Goal: Transaction & Acquisition: Purchase product/service

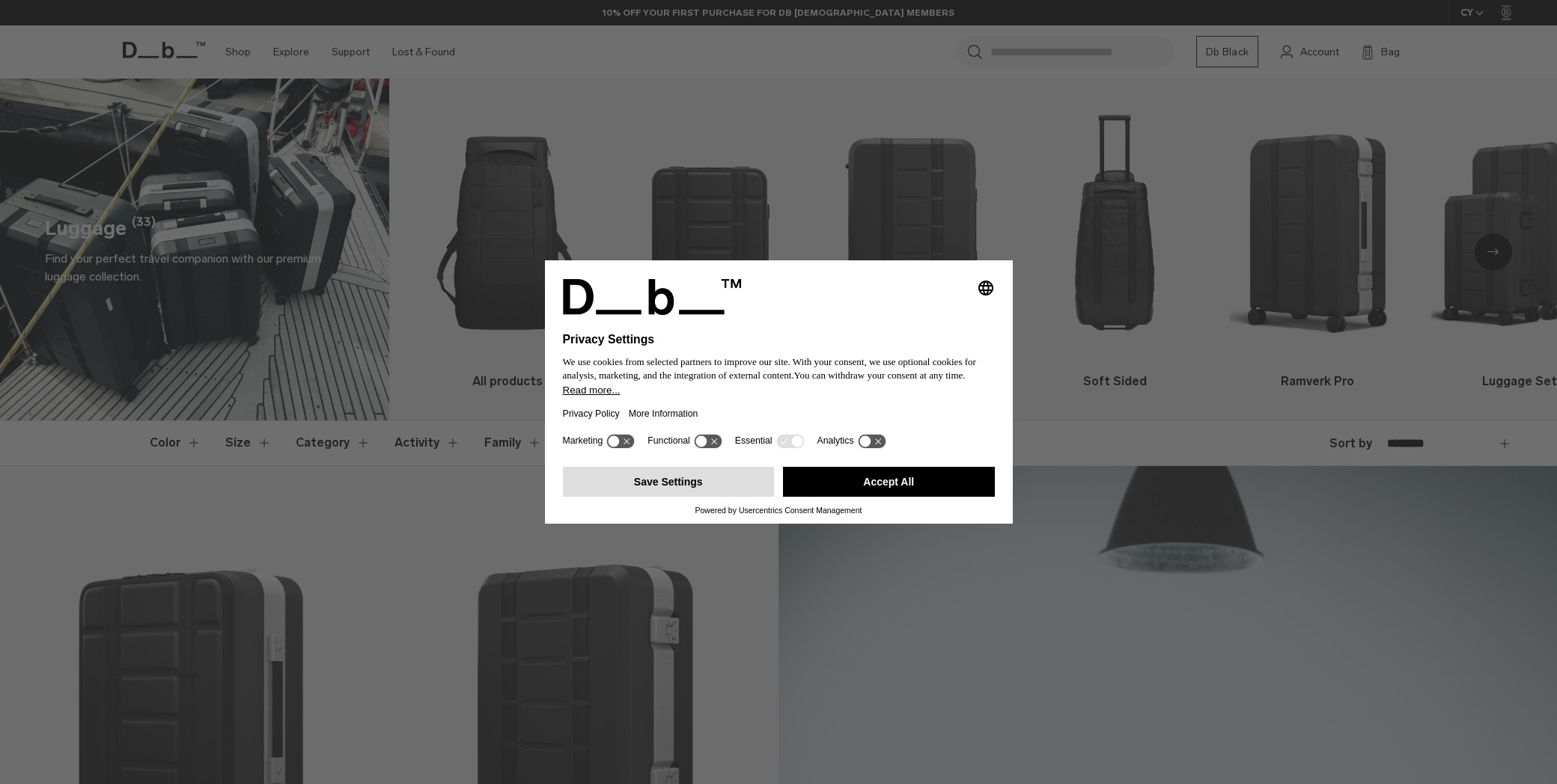
click at [719, 484] on button "Save Settings" at bounding box center [668, 482] width 212 height 30
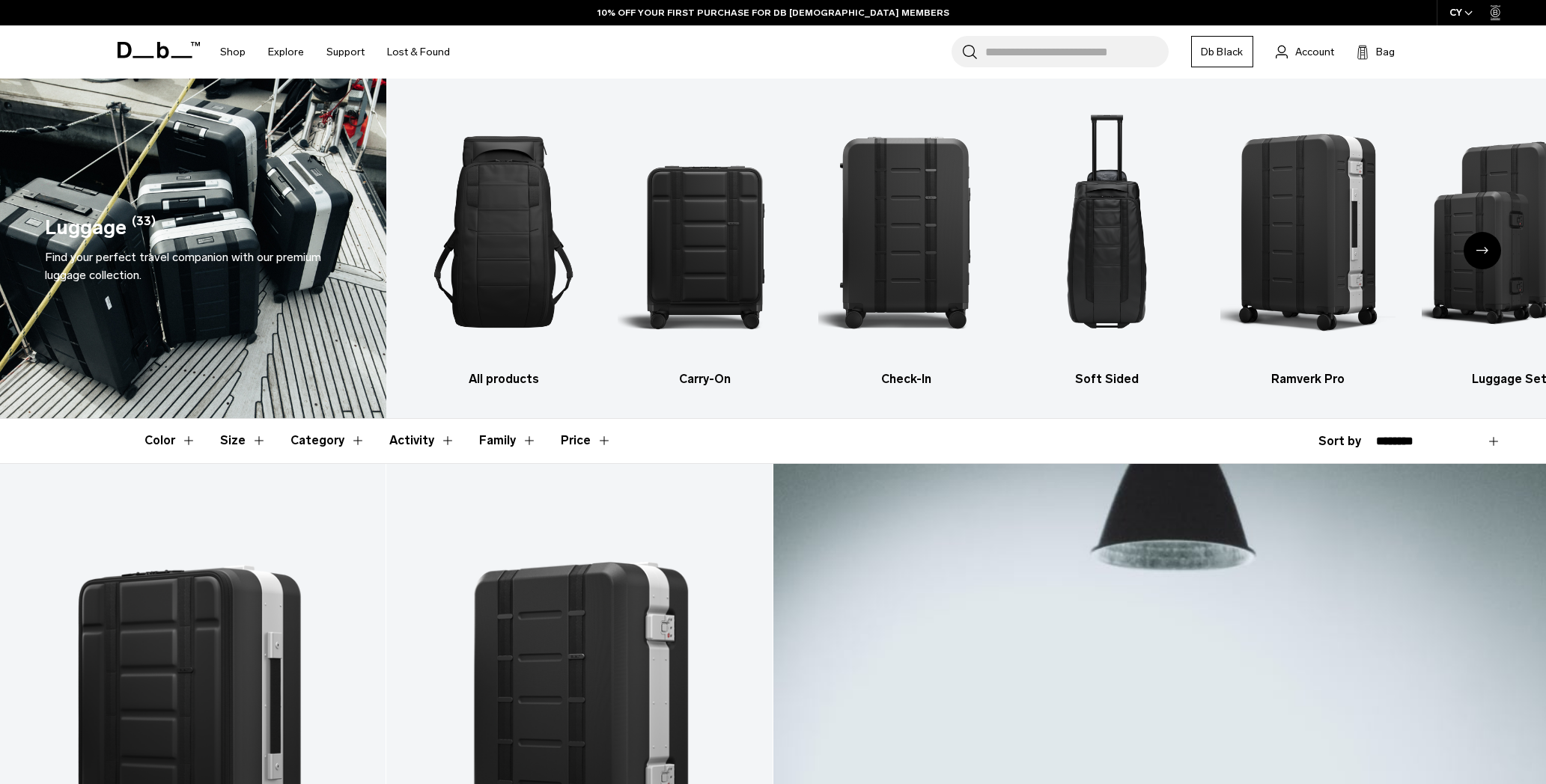
click at [1493, 244] on div "Next slide" at bounding box center [1482, 251] width 38 height 38
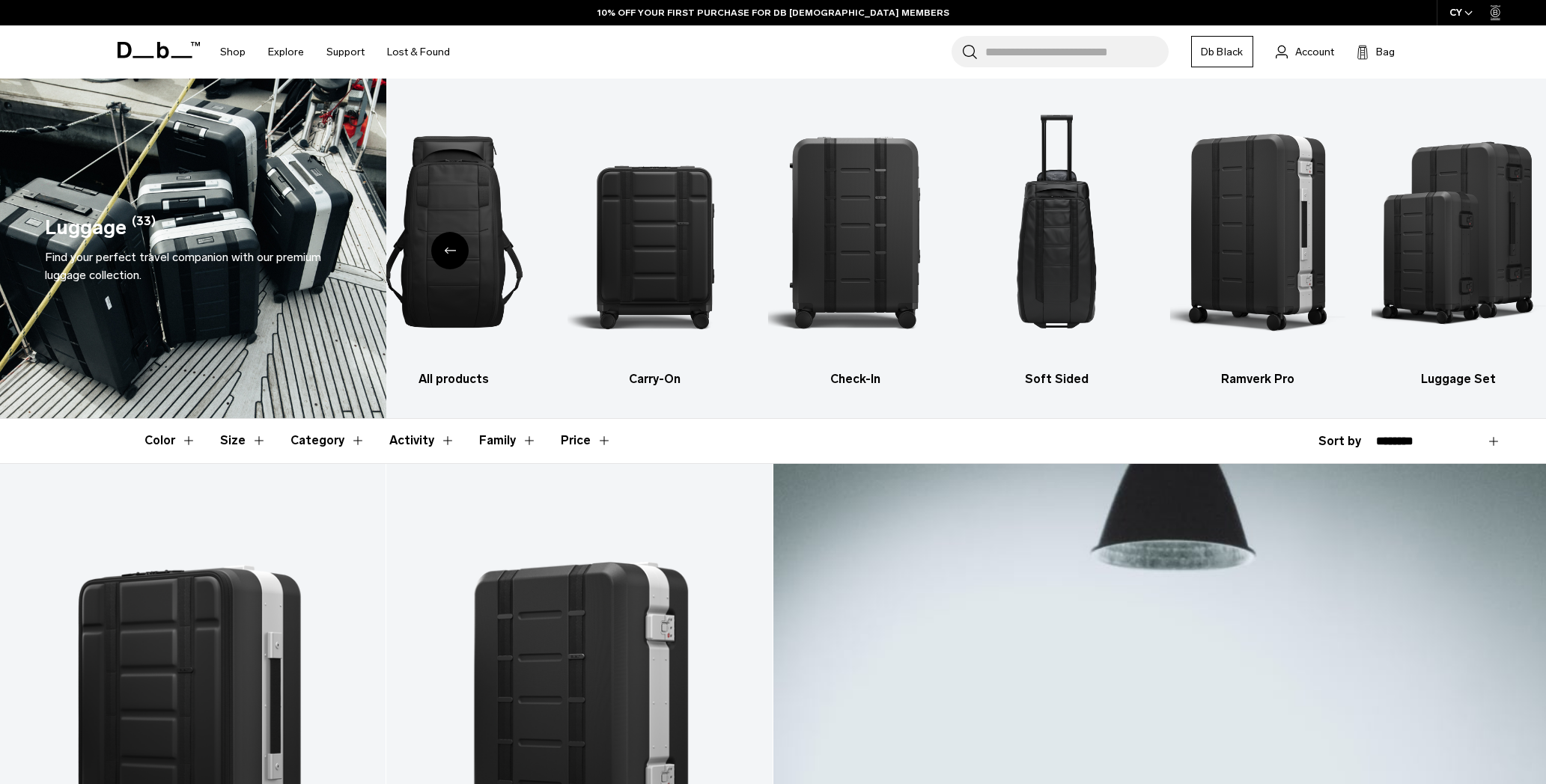
click at [451, 252] on icon "Previous slide" at bounding box center [449, 250] width 12 height 7
click at [333, 435] on button "Category" at bounding box center [328, 440] width 75 height 43
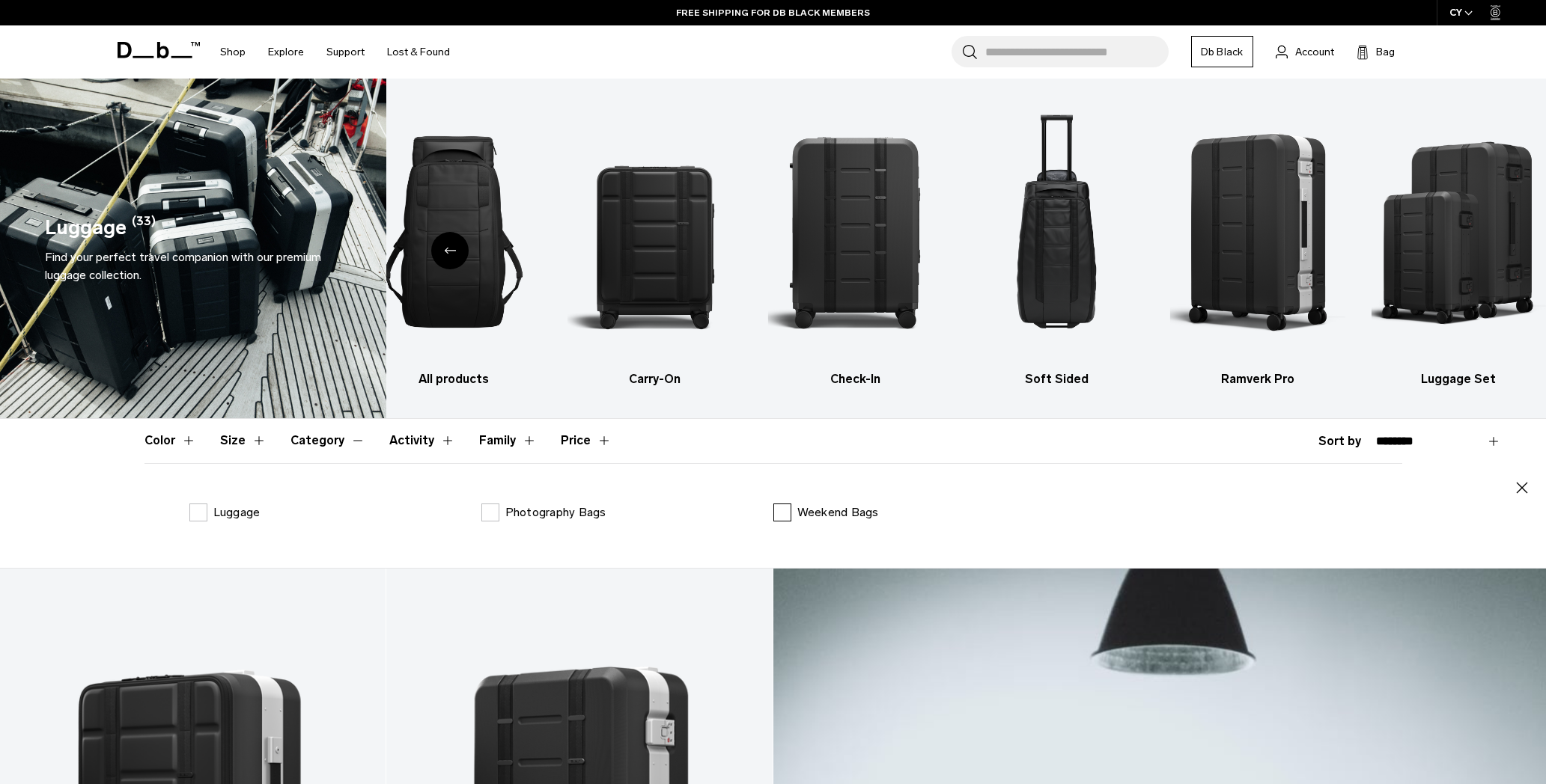
click at [781, 520] on label "Weekend Bags" at bounding box center [825, 513] width 105 height 18
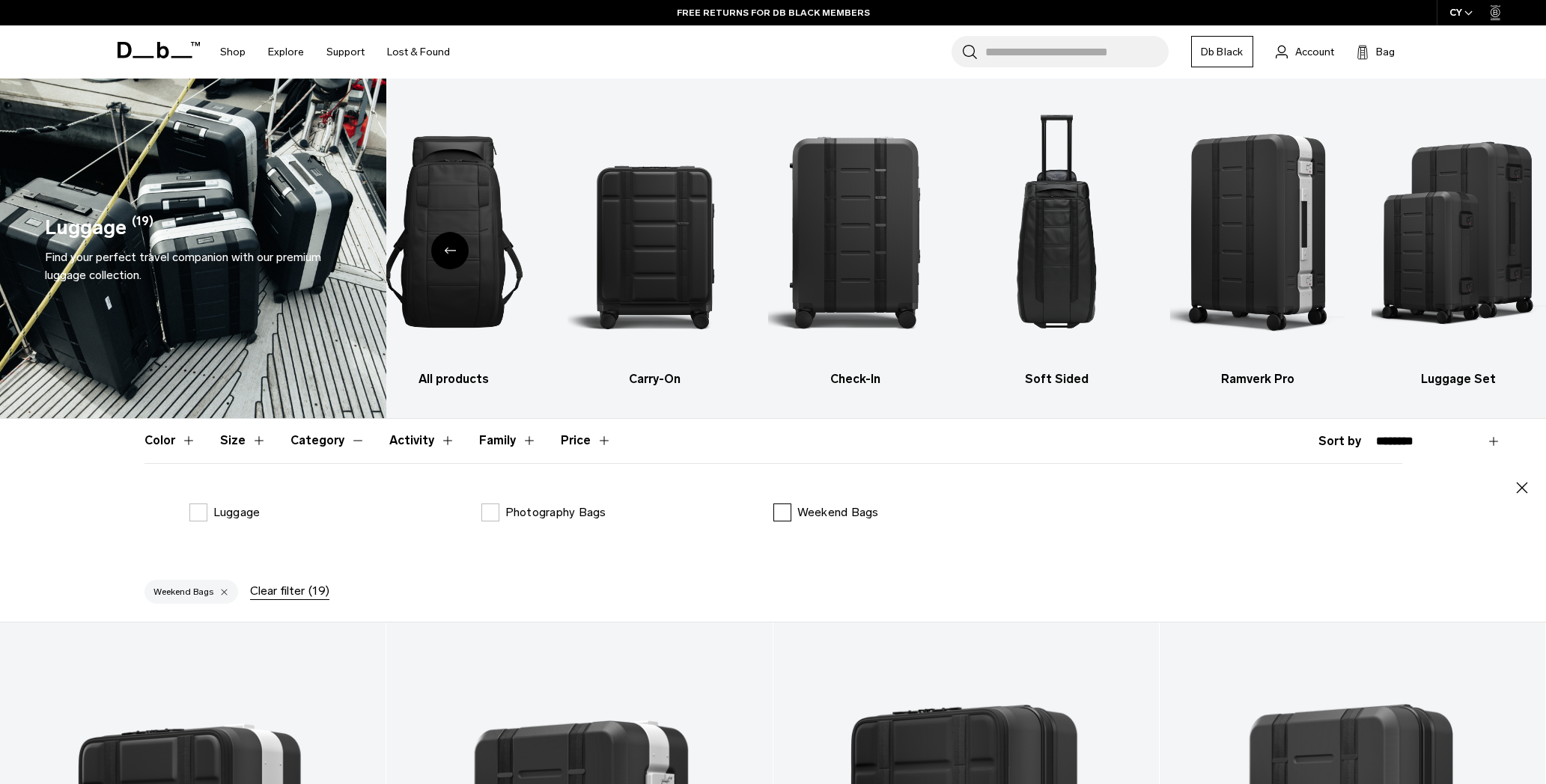
click at [784, 512] on label "Weekend Bags" at bounding box center [825, 513] width 105 height 18
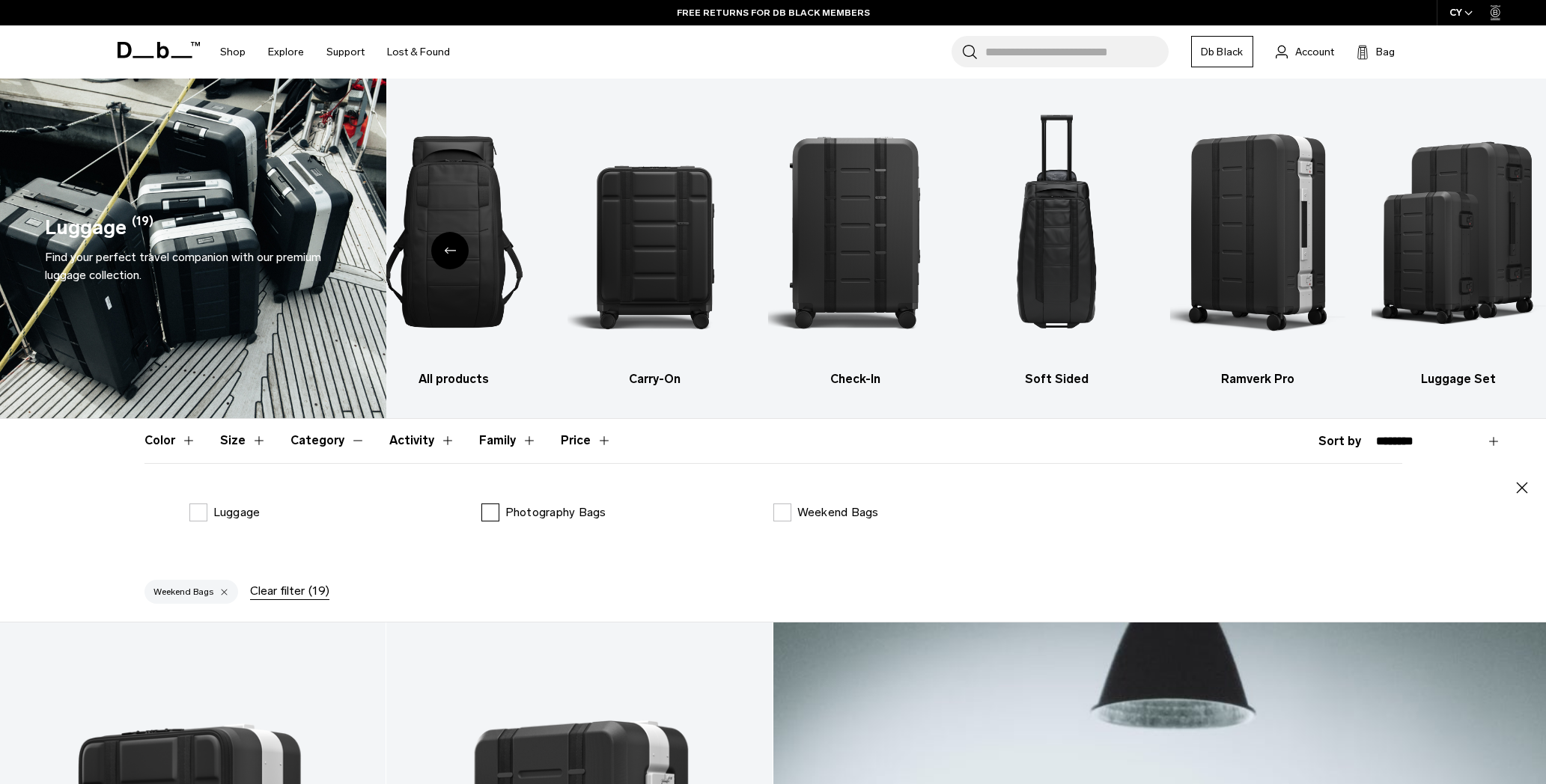
click at [506, 514] on p "Photography Bags" at bounding box center [556, 513] width 101 height 18
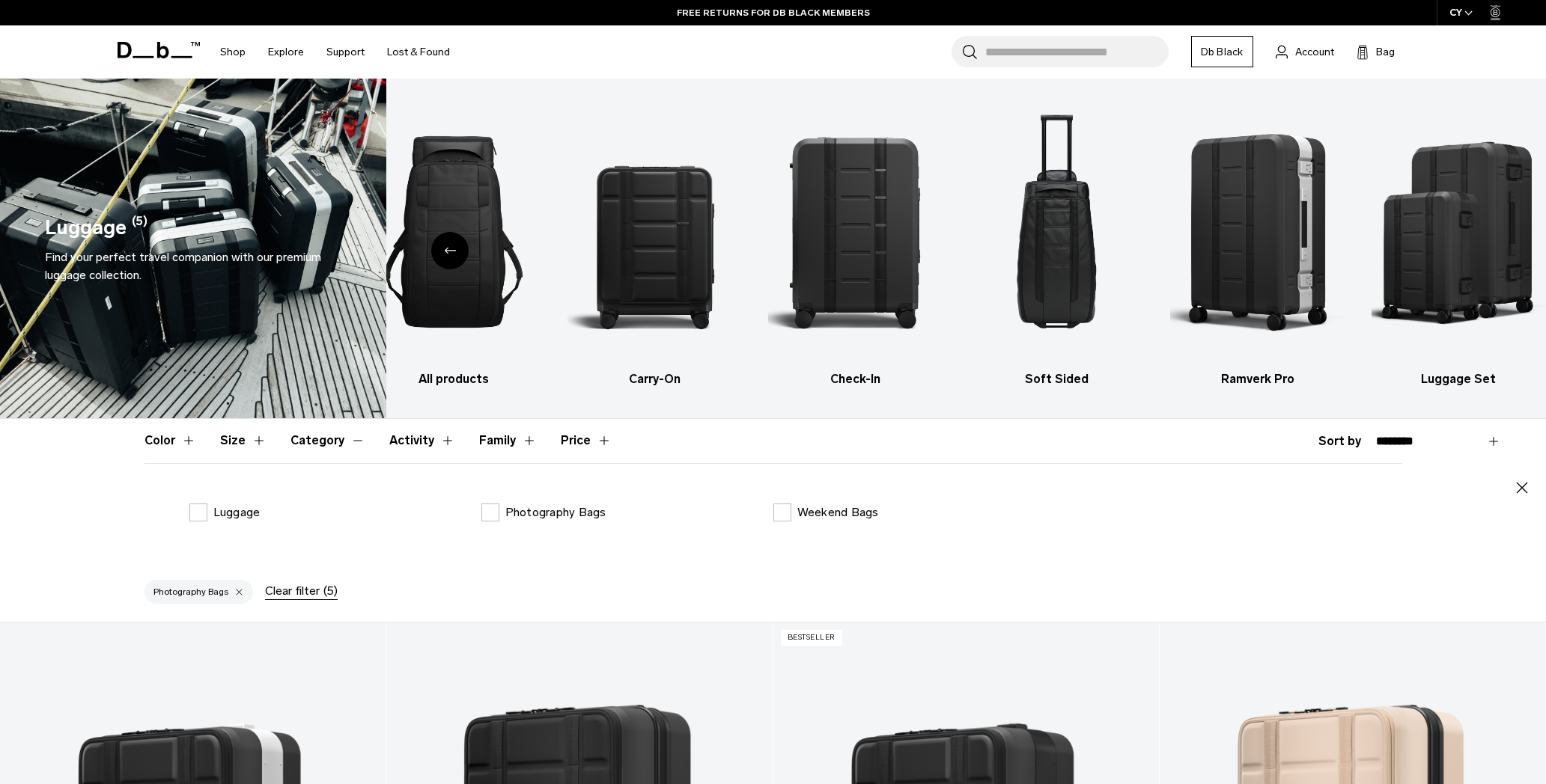
scroll to position [65, 0]
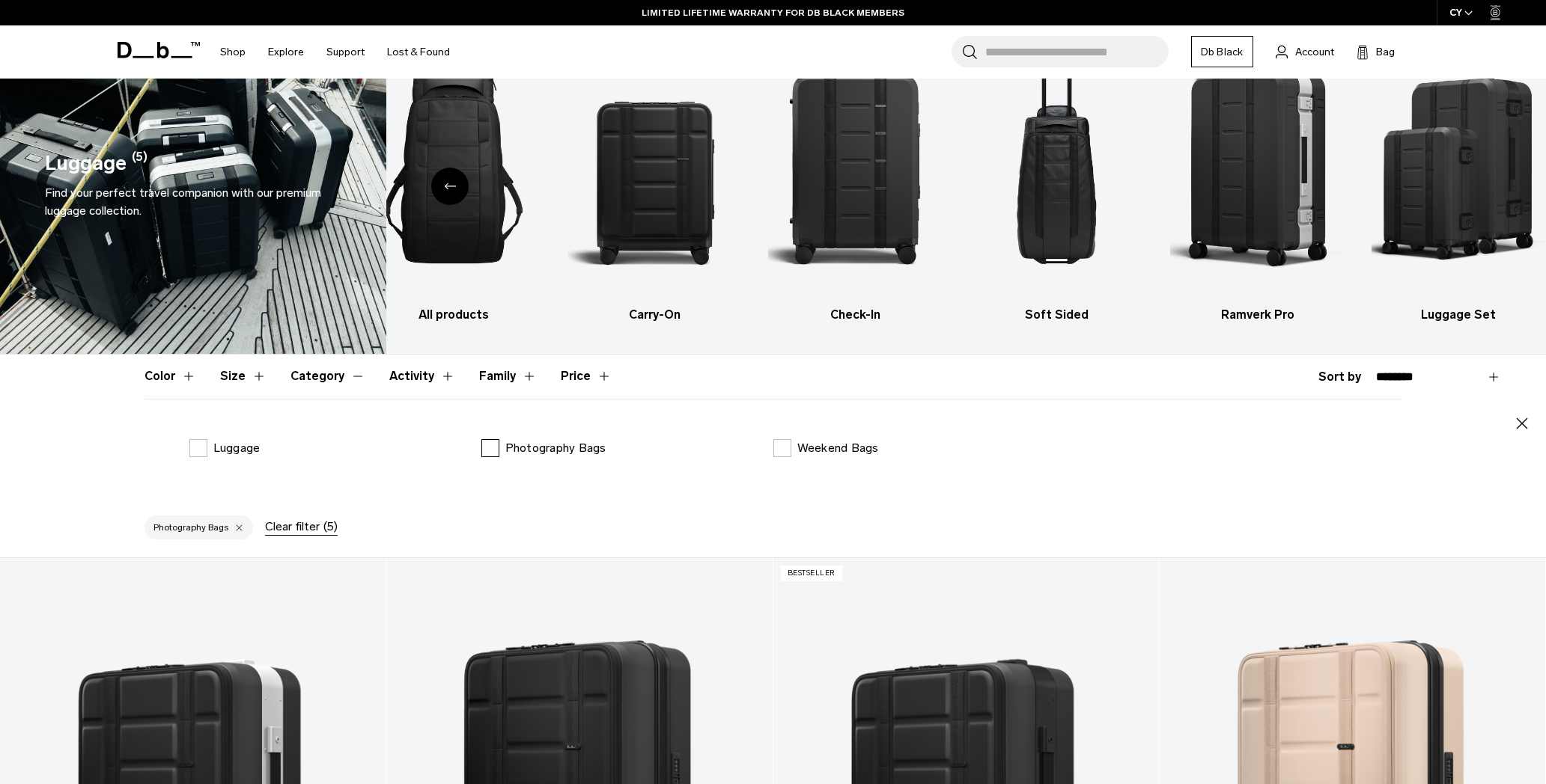
click at [499, 447] on label "Photography Bags" at bounding box center [543, 448] width 125 height 18
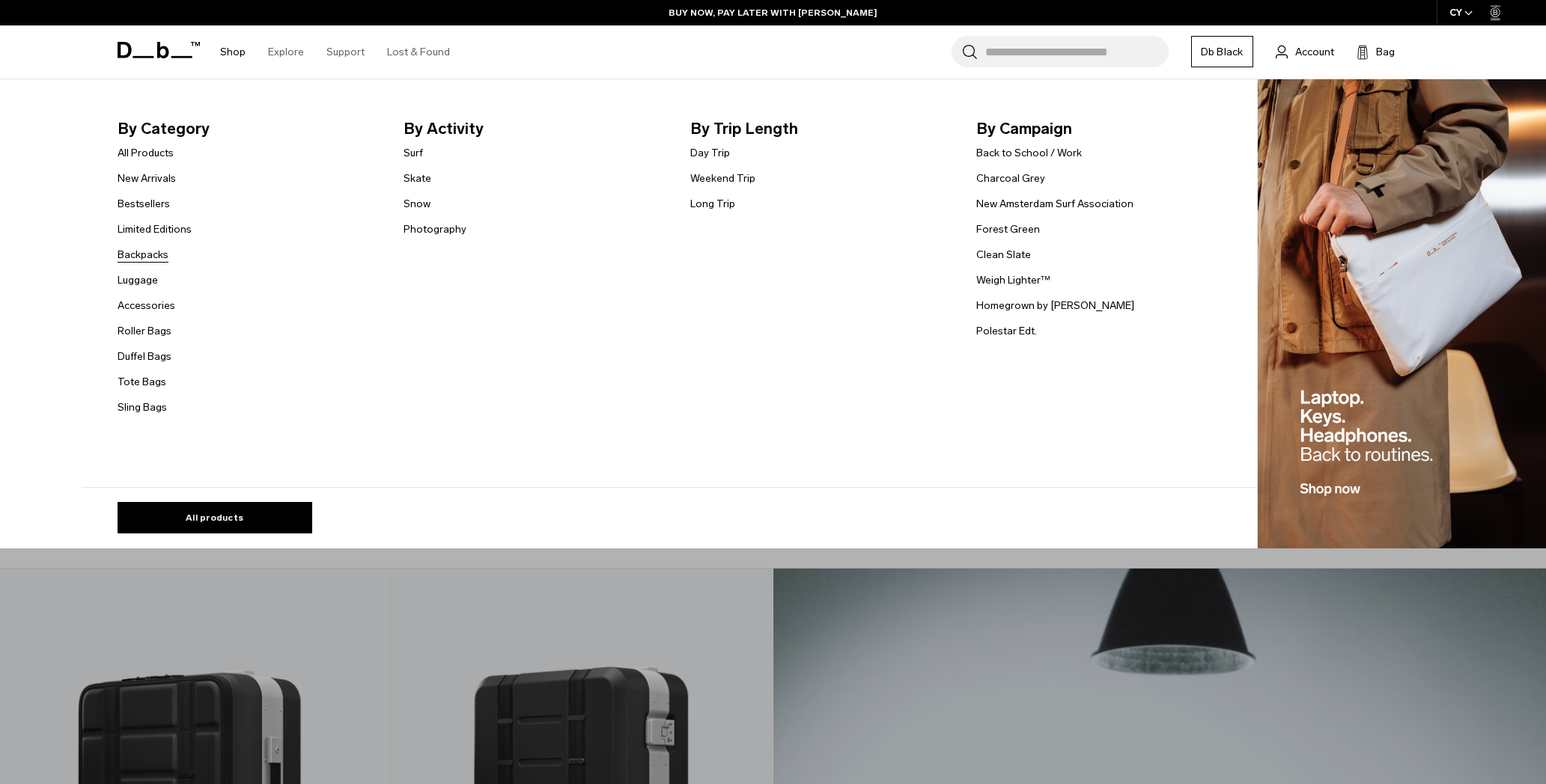
click at [135, 252] on link "Backpacks" at bounding box center [143, 254] width 51 height 16
